Goal: Task Accomplishment & Management: Manage account settings

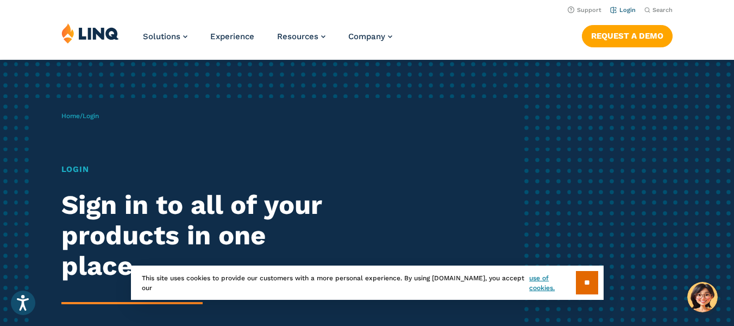
click at [615, 11] on link "Login" at bounding box center [623, 10] width 26 height 7
click at [619, 8] on link "Login" at bounding box center [623, 10] width 26 height 7
